Goal: Find contact information: Obtain details needed to contact an individual or organization

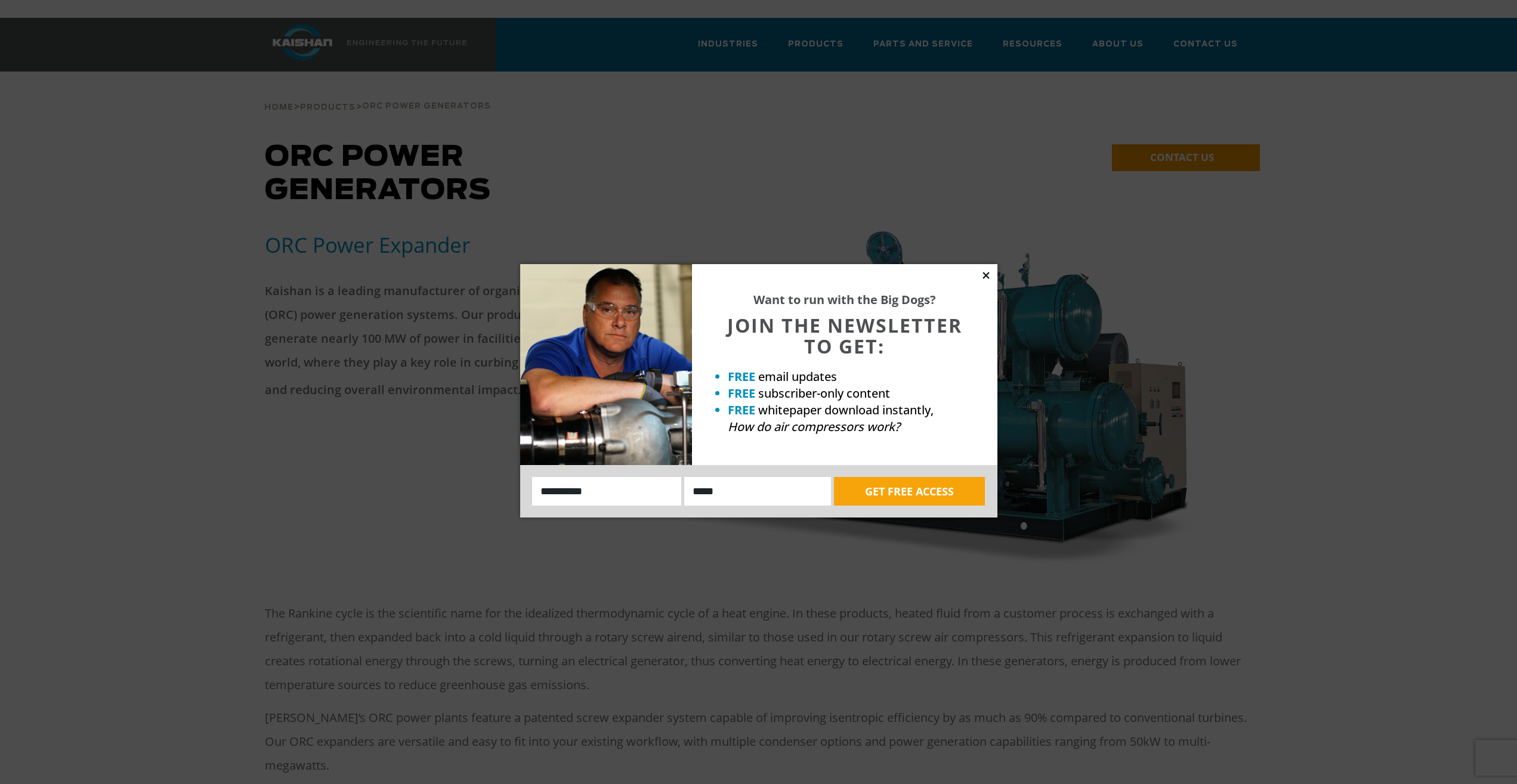
click at [988, 275] on icon at bounding box center [986, 276] width 11 height 11
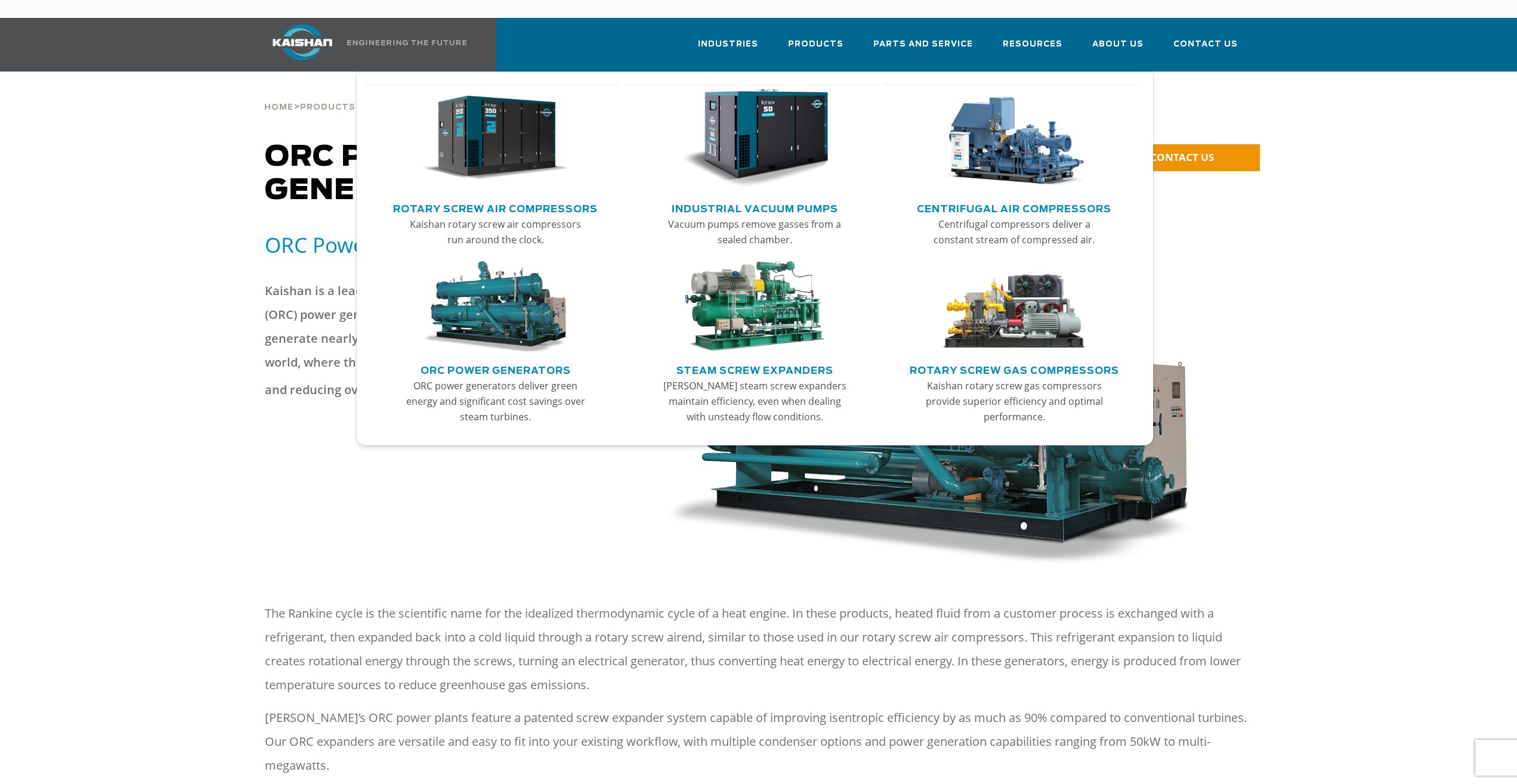
click at [483, 282] on img "Main menu" at bounding box center [495, 307] width 147 height 92
click at [488, 321] on img "Main menu" at bounding box center [495, 307] width 147 height 92
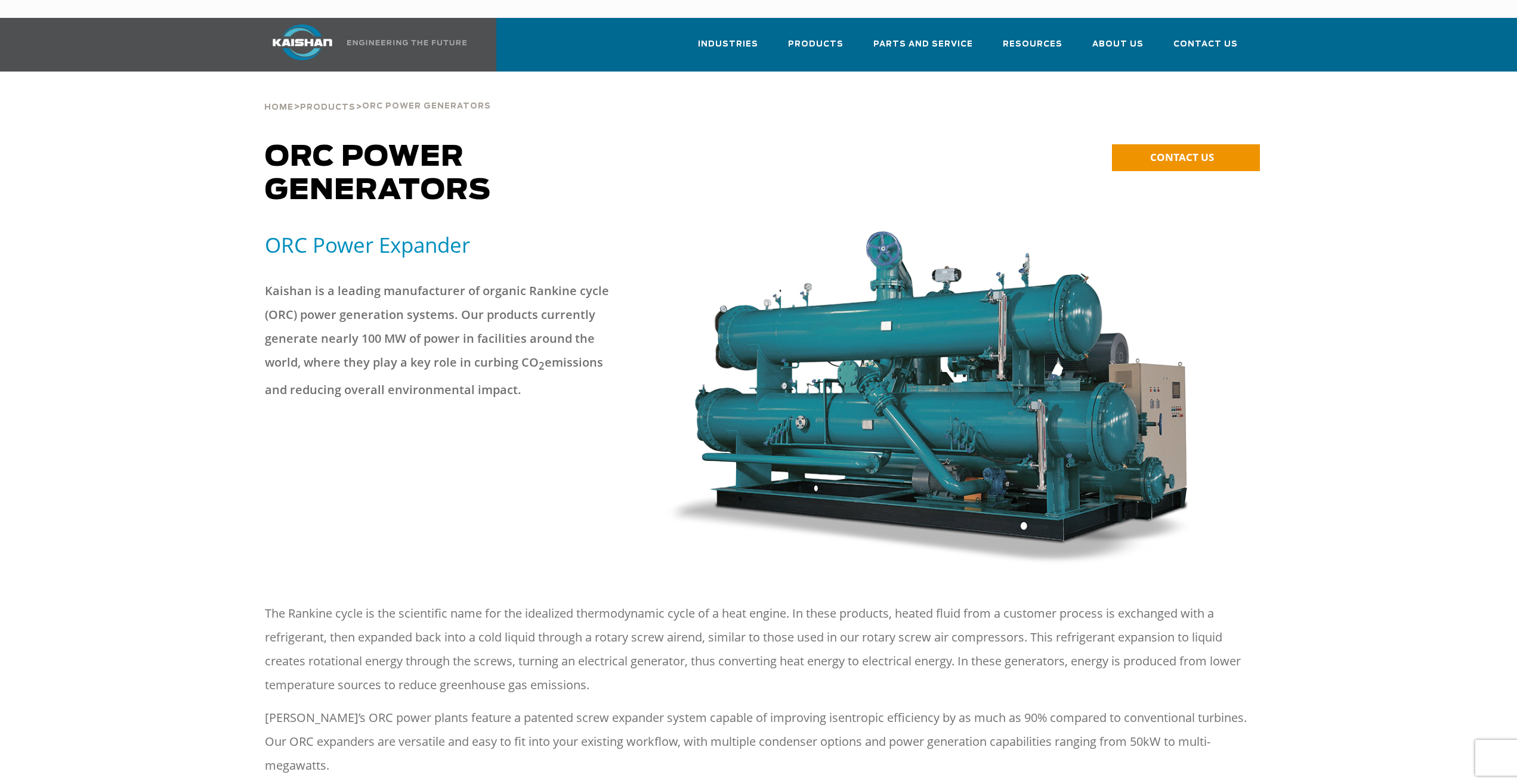
click at [376, 231] on h5 "ORC Power Expander" at bounding box center [458, 244] width 386 height 27
drag, startPoint x: 1230, startPoint y: 153, endPoint x: 1223, endPoint y: 146, distance: 9.9
click at [1229, 153] on p "CONTACT US" at bounding box center [1186, 161] width 148 height 40
click at [1222, 144] on link "CONTACT US" at bounding box center [1186, 158] width 148 height 27
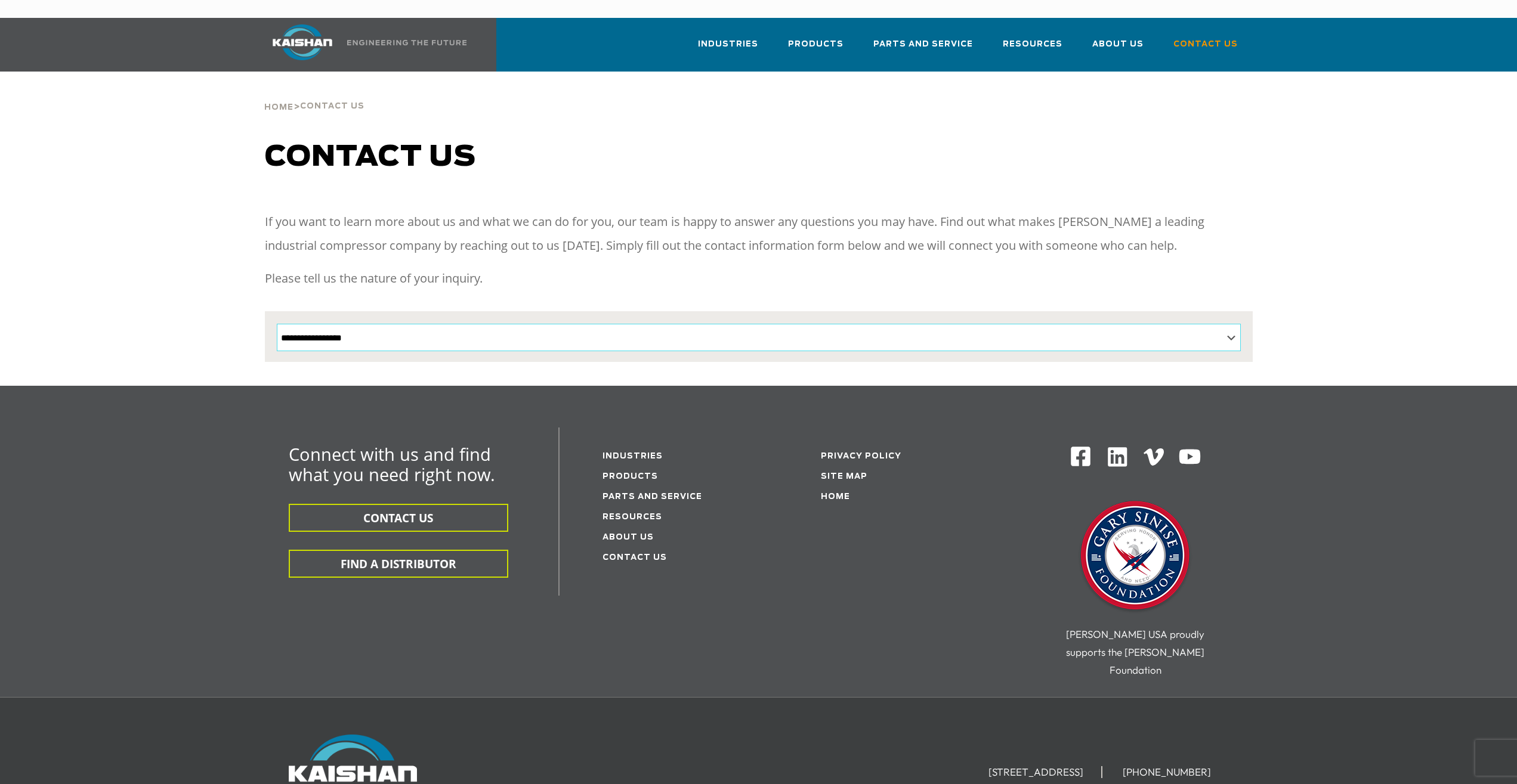
click at [277, 324] on select "**********" at bounding box center [758, 338] width 964 height 28
click at [905, 241] on div "If you want to learn more about us and what we can do for you, our team is happ…" at bounding box center [758, 255] width 988 height 90
